Goal: Obtain resource: Obtain resource

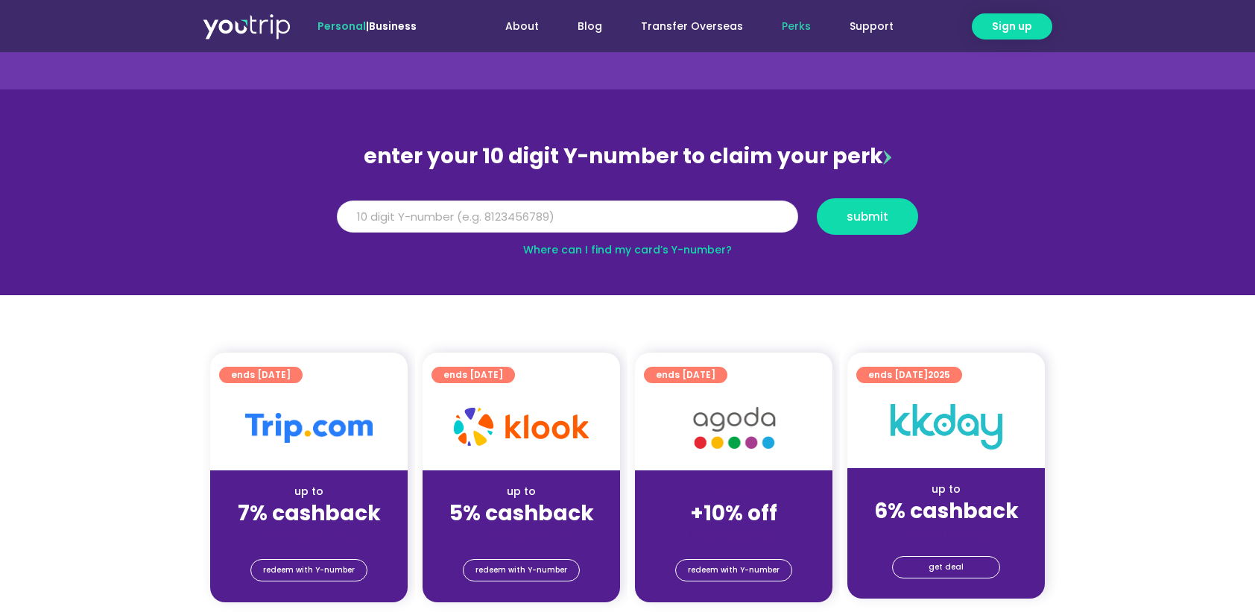
click at [513, 213] on input "Y Number" at bounding box center [567, 216] width 461 height 33
click at [675, 249] on link "Where can I find my card’s Y-number?" at bounding box center [627, 249] width 209 height 15
click at [535, 215] on input "51624000" at bounding box center [567, 216] width 461 height 33
click at [885, 211] on span "submit" at bounding box center [868, 216] width 42 height 11
click at [499, 213] on input "[CREDIT_CARD_NUMBER]" at bounding box center [567, 216] width 461 height 33
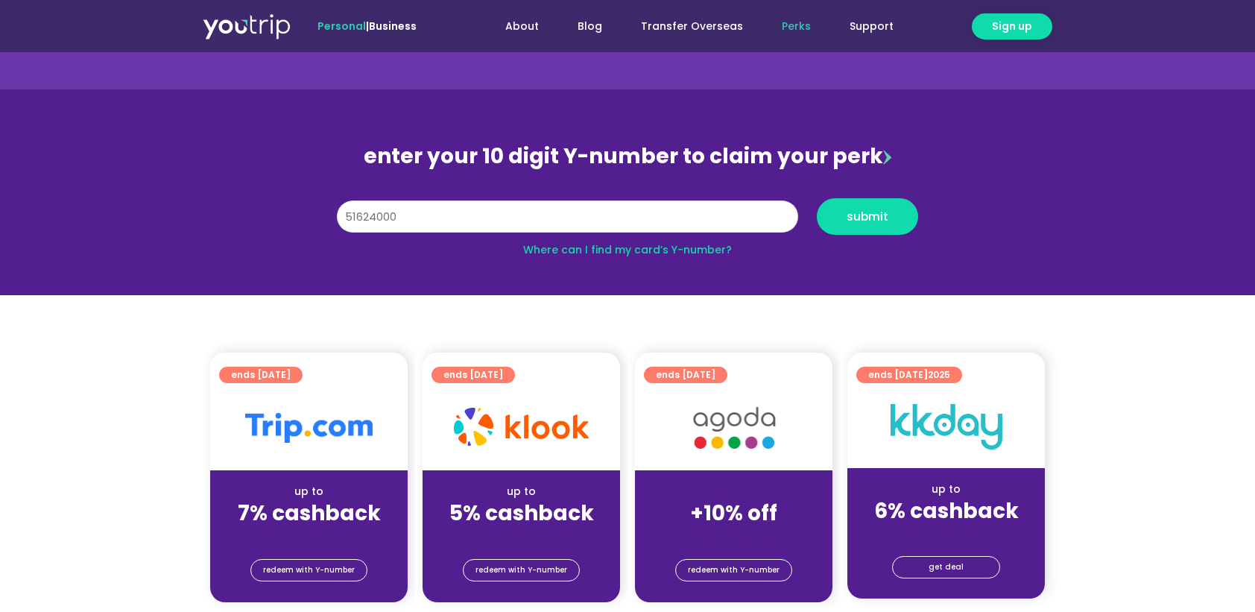
click at [499, 213] on input "[CREDIT_CARD_NUMBER]" at bounding box center [567, 216] width 461 height 33
drag, startPoint x: 499, startPoint y: 213, endPoint x: 306, endPoint y: 206, distance: 193.1
click at [306, 206] on section "enter your 10 digit Y-number to claim your perk Y Number [CREDIT_CARD_NUMBER] s…" at bounding box center [627, 192] width 1255 height 206
type input "8186828592"
click at [888, 215] on span "submit" at bounding box center [867, 216] width 76 height 11
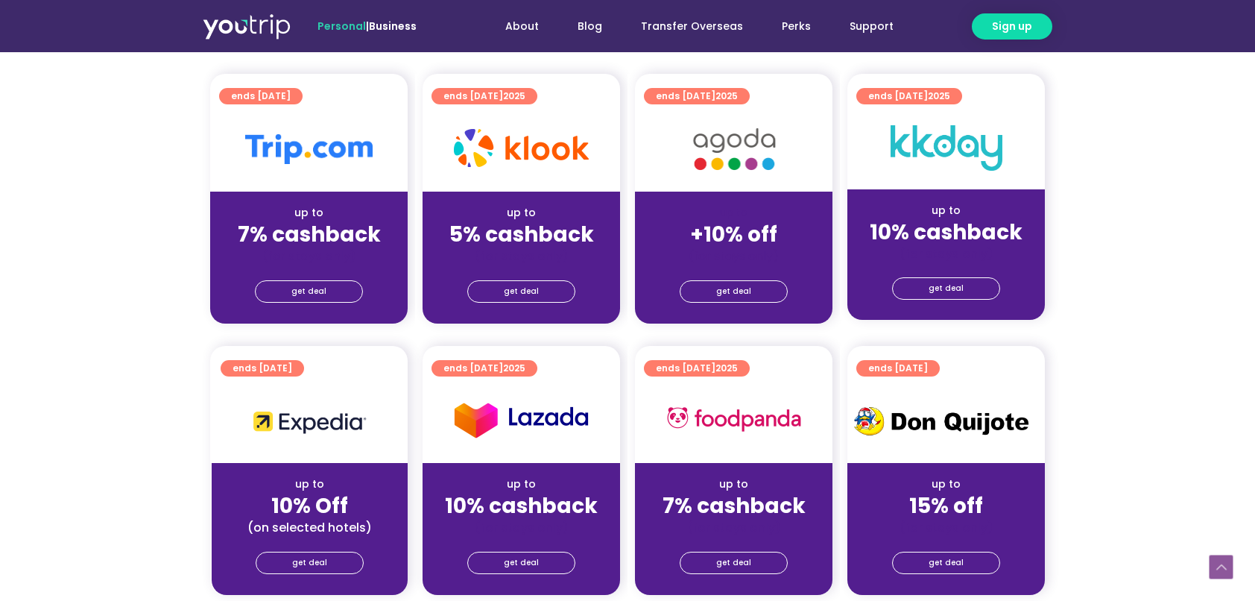
scroll to position [372, 0]
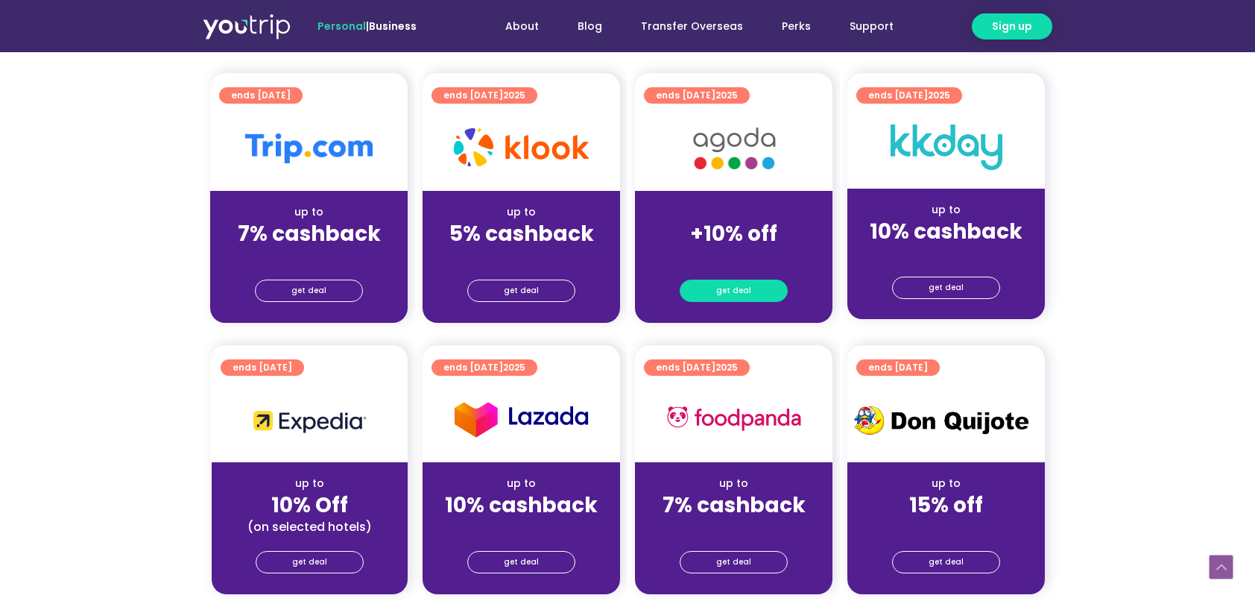
click at [751, 297] on link "get deal" at bounding box center [734, 290] width 108 height 22
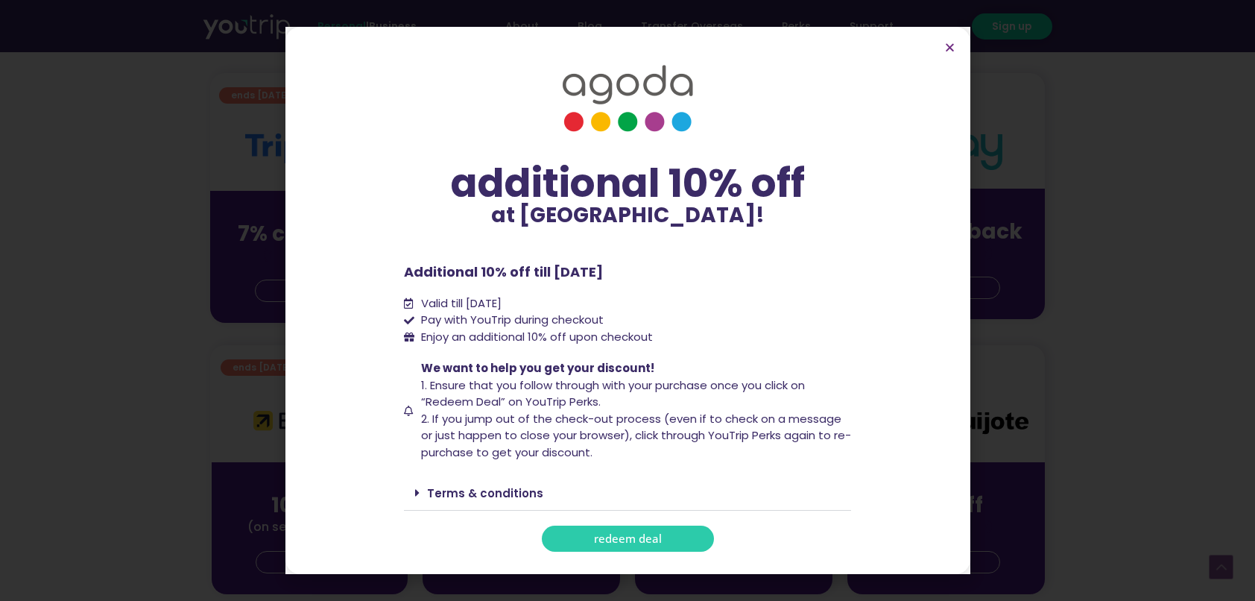
click at [670, 541] on link "redeem deal" at bounding box center [628, 538] width 172 height 26
click at [949, 46] on icon "Close" at bounding box center [949, 47] width 11 height 11
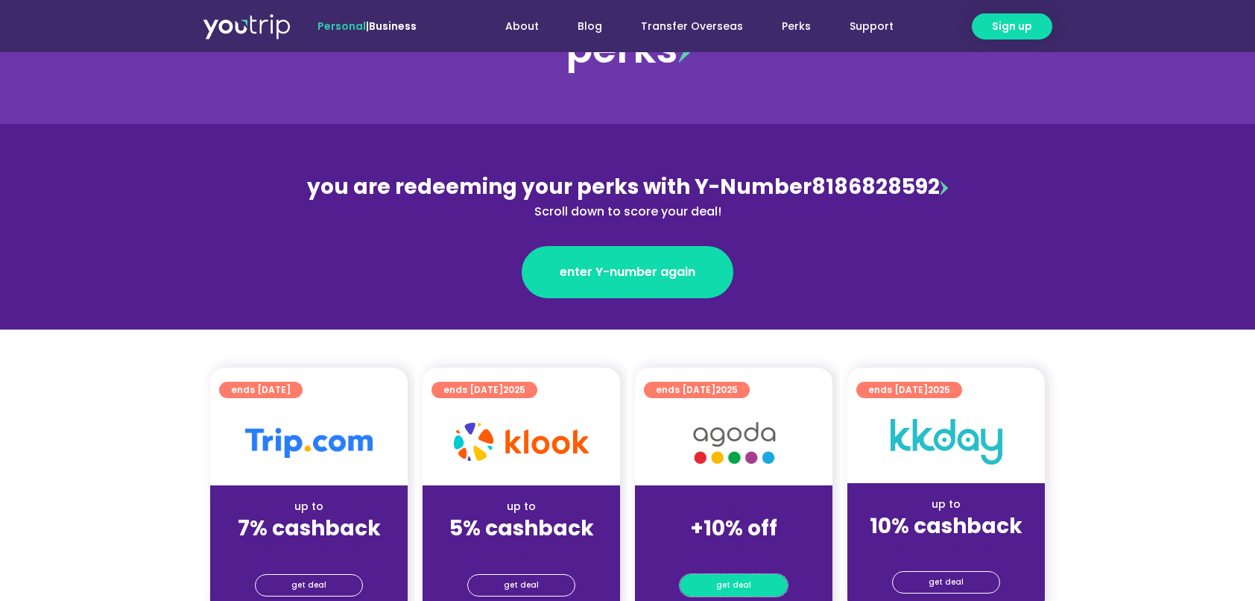
scroll to position [0, 0]
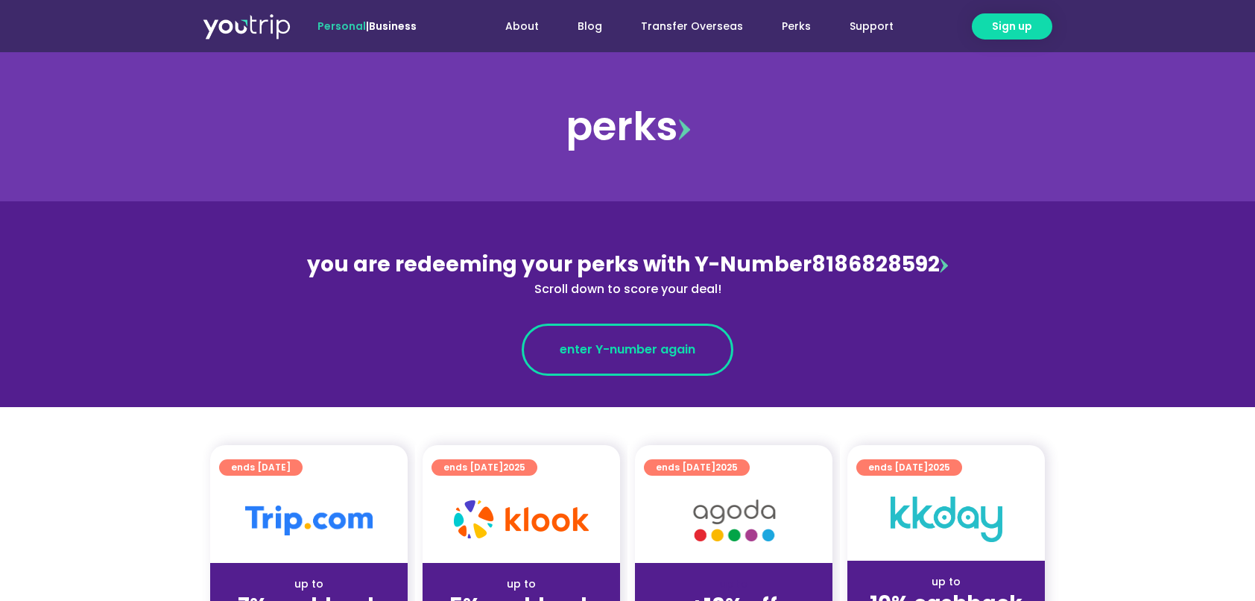
click at [677, 356] on span "enter Y-number again" at bounding box center [628, 350] width 136 height 18
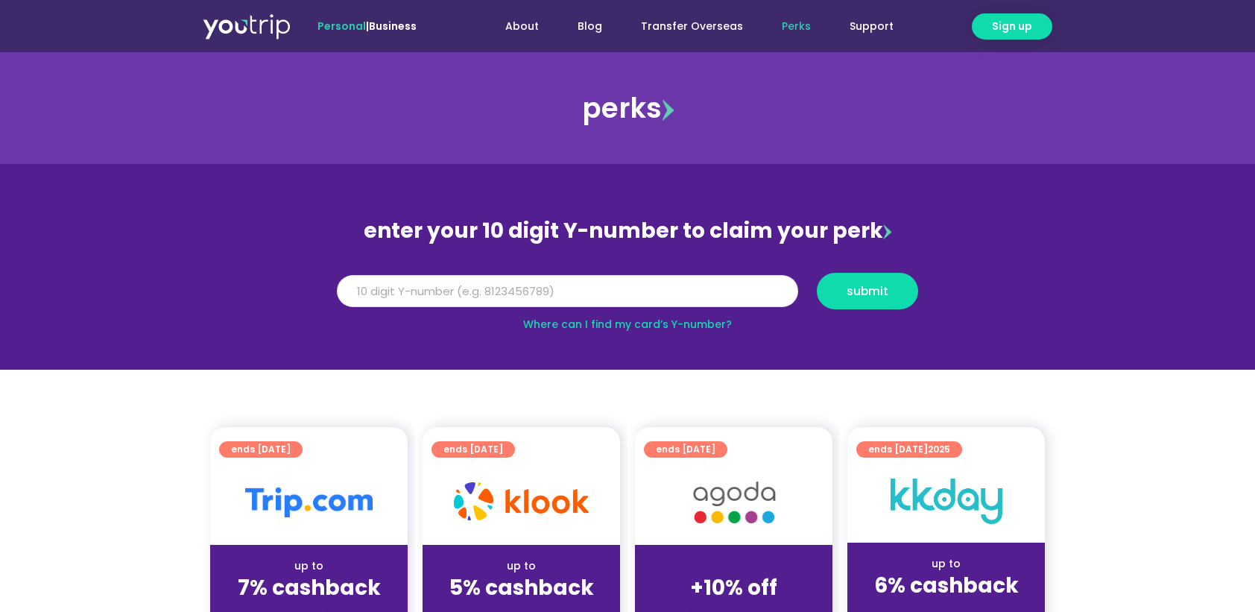
click at [680, 291] on input "Y Number" at bounding box center [567, 291] width 461 height 33
type input "8186828592"
click at [846, 304] on button "submit" at bounding box center [867, 291] width 101 height 37
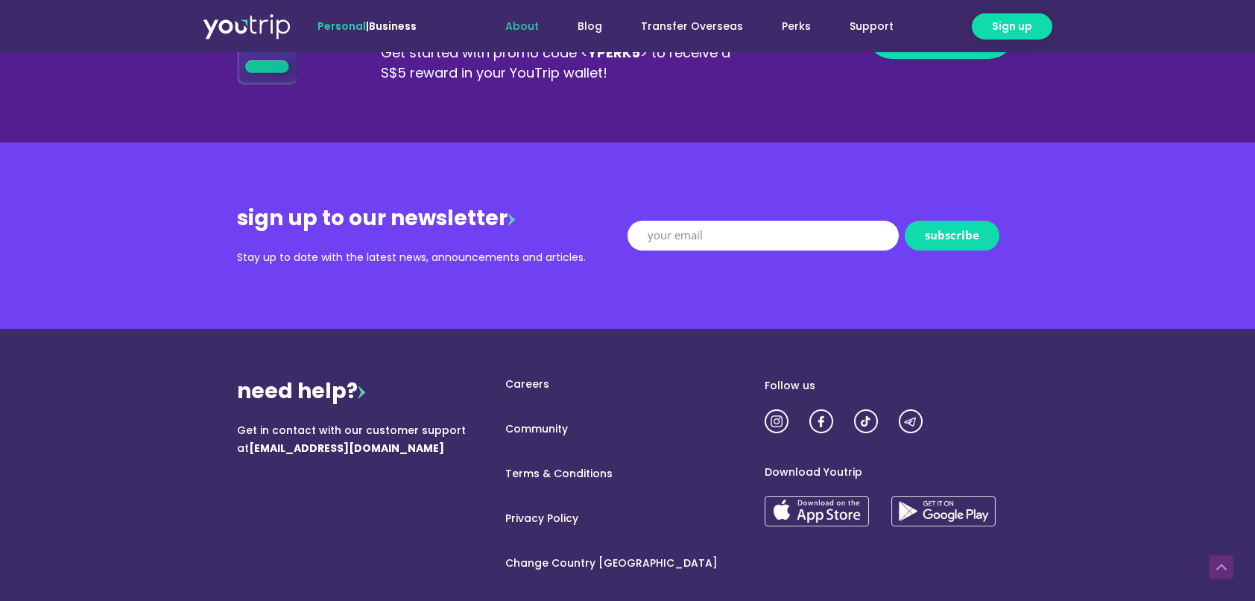
scroll to position [1713, 0]
